Goal: Task Accomplishment & Management: Manage account settings

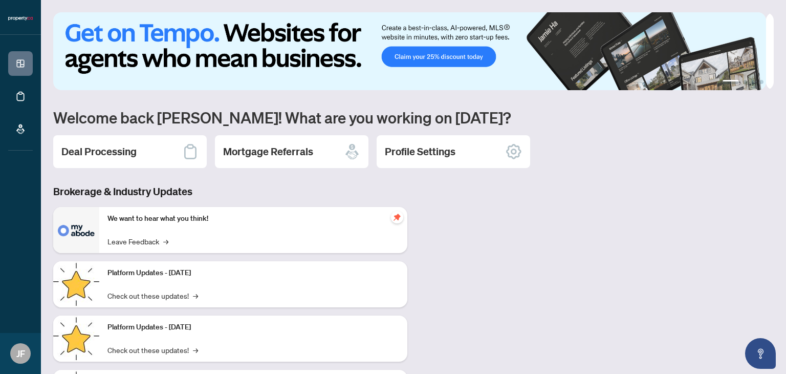
click at [100, 149] on h2 "Deal Processing" at bounding box center [98, 151] width 75 height 14
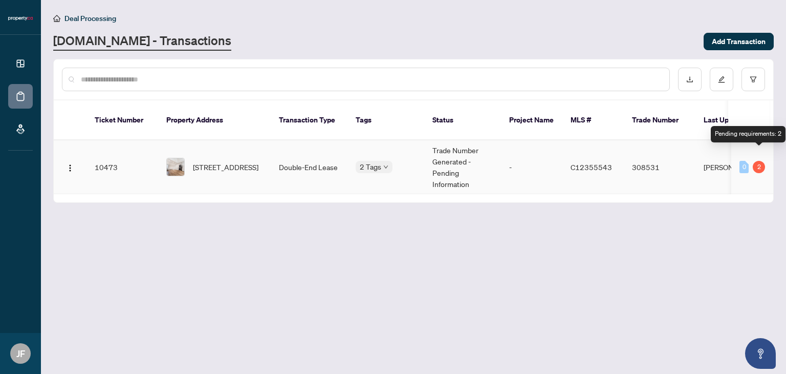
click at [758, 161] on div "2" at bounding box center [759, 167] width 12 height 12
click at [411, 143] on td "2 Tags" at bounding box center [385, 167] width 77 height 54
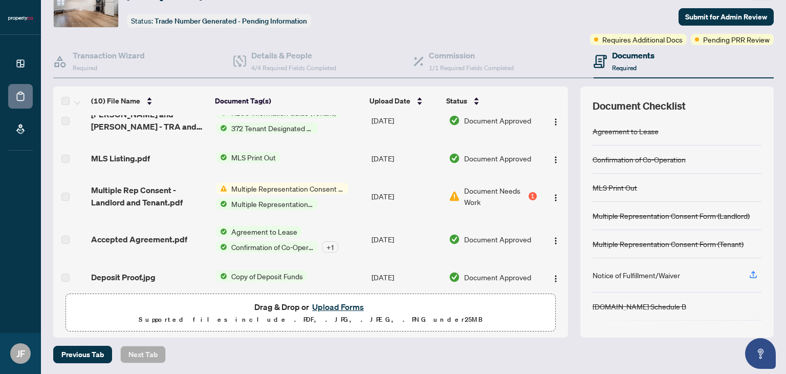
click at [639, 38] on span "Requires Additional Docs" at bounding box center [642, 39] width 80 height 11
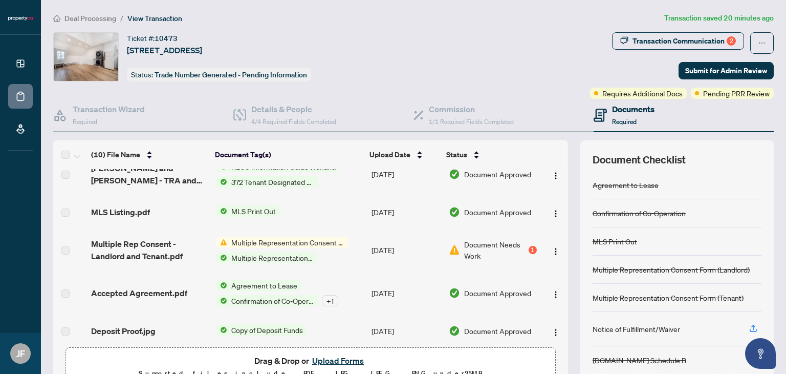
scroll to position [54, 0]
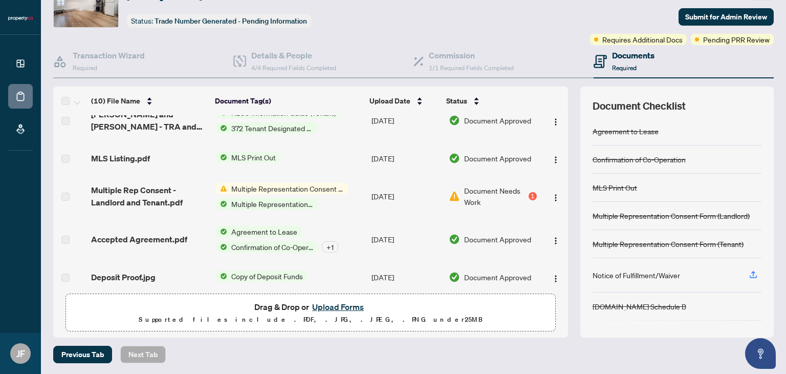
click at [719, 37] on span "Pending PRR Review" at bounding box center [736, 39] width 67 height 11
click at [529, 192] on div "1" at bounding box center [533, 196] width 8 height 8
click at [297, 183] on span "Multiple Representation Consent Form (Landlord)" at bounding box center [287, 188] width 121 height 11
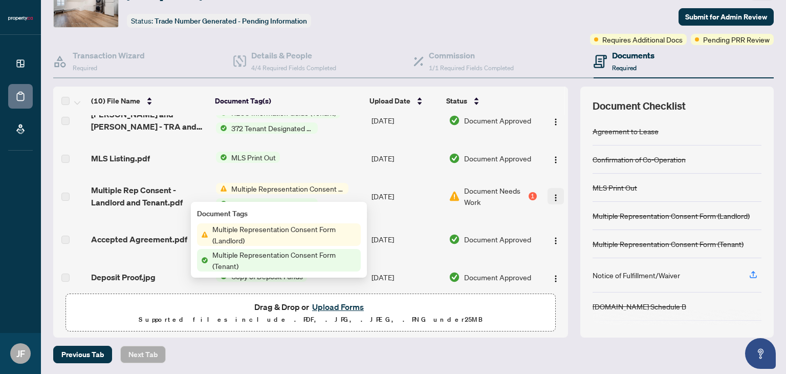
click at [552, 188] on button "button" at bounding box center [556, 196] width 16 height 16
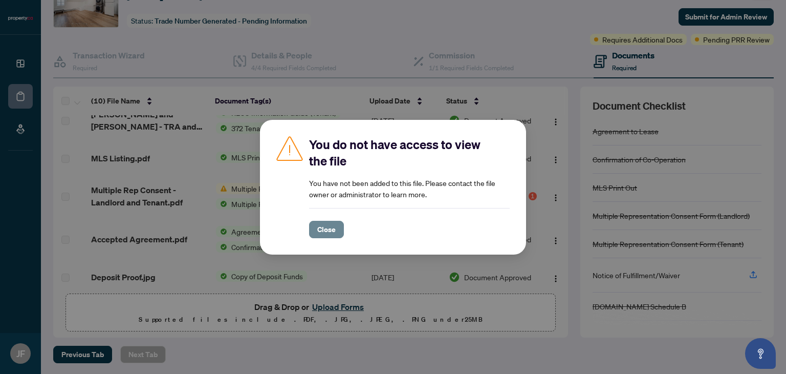
click at [312, 225] on button "Close" at bounding box center [326, 229] width 35 height 17
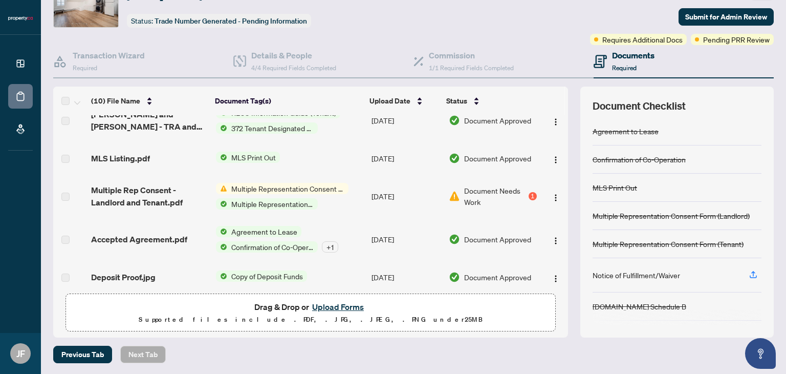
click at [308, 183] on span "Multiple Representation Consent Form (Landlord)" at bounding box center [287, 188] width 121 height 11
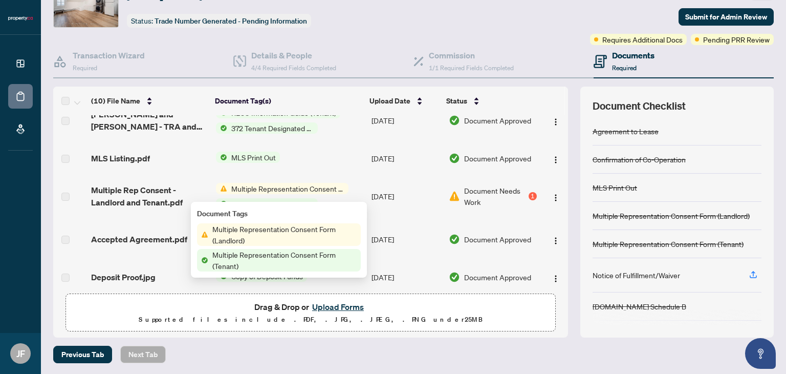
click at [325, 158] on td "MLS Print Out" at bounding box center [290, 158] width 156 height 33
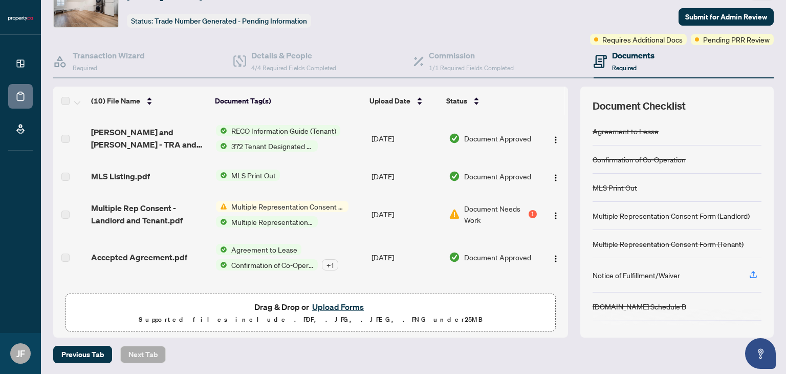
scroll to position [205, 0]
